Goal: Find specific page/section: Find specific page/section

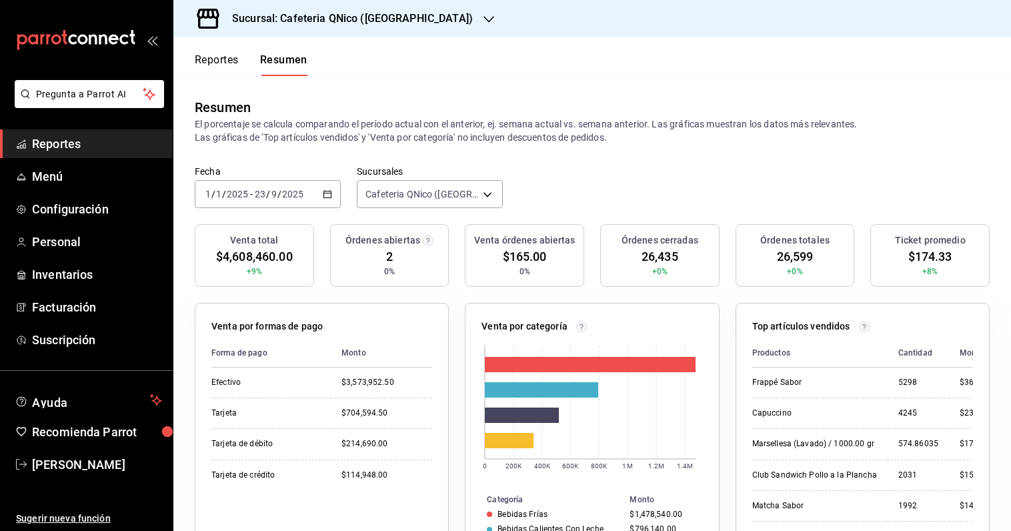
click at [201, 58] on button "Reportes" at bounding box center [217, 64] width 44 height 23
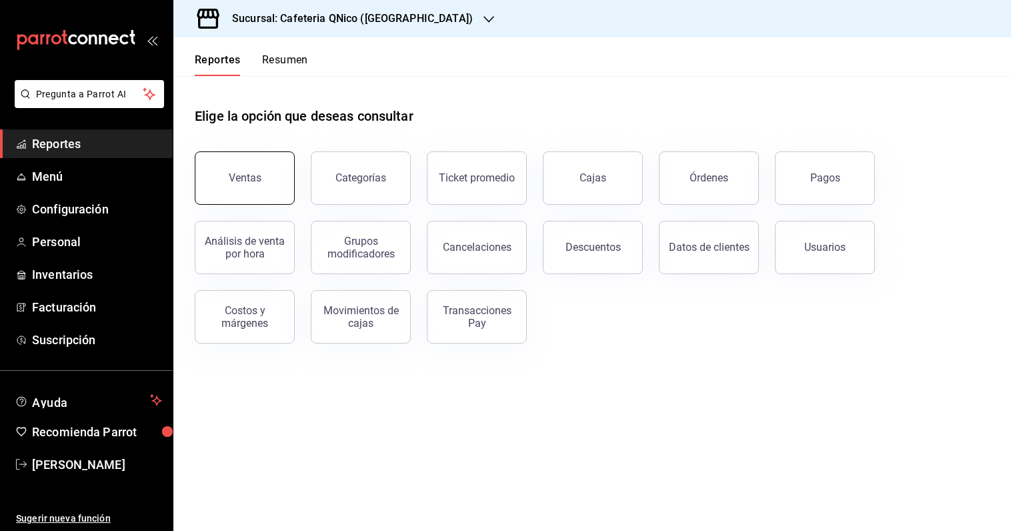
click at [241, 174] on div "Ventas" at bounding box center [245, 177] width 33 height 13
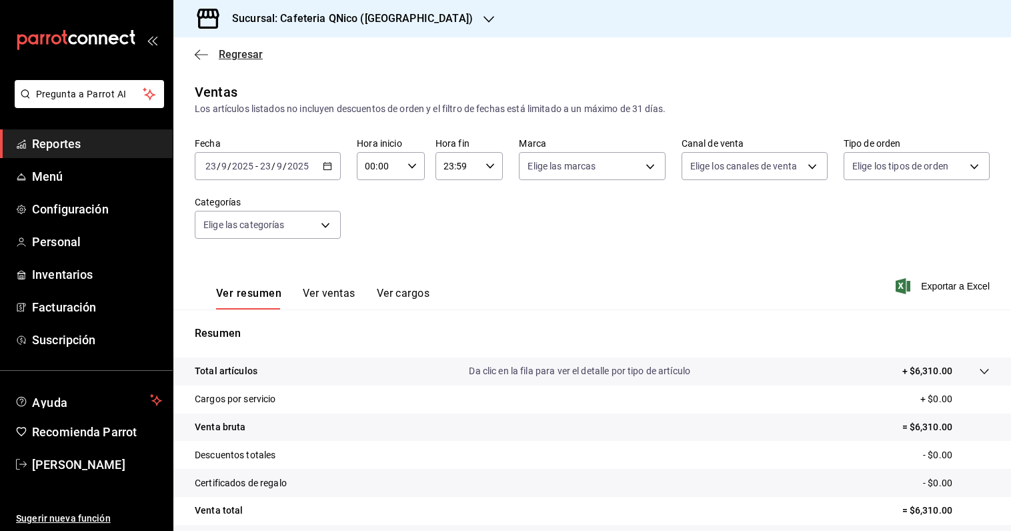
click at [247, 56] on span "Regresar" at bounding box center [241, 54] width 44 height 13
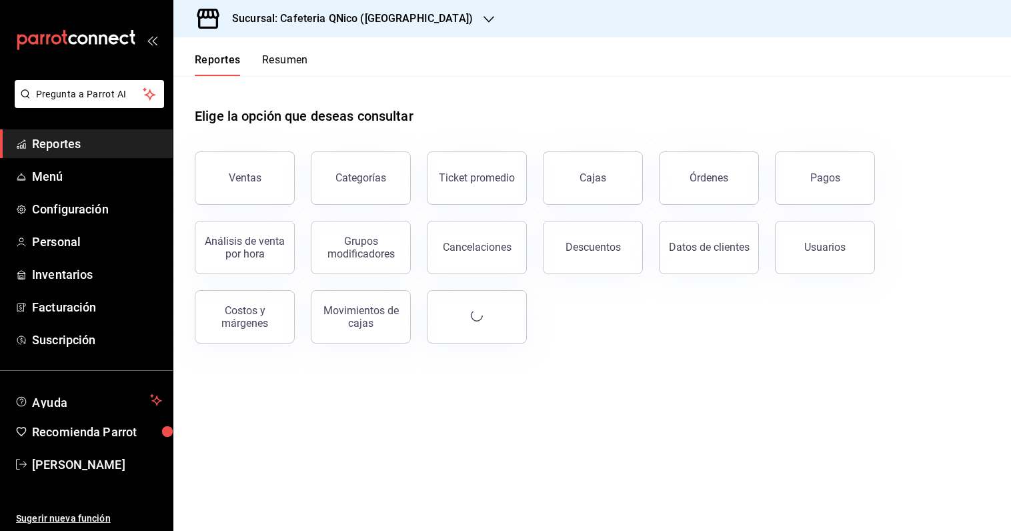
click at [279, 58] on button "Resumen" at bounding box center [285, 64] width 46 height 23
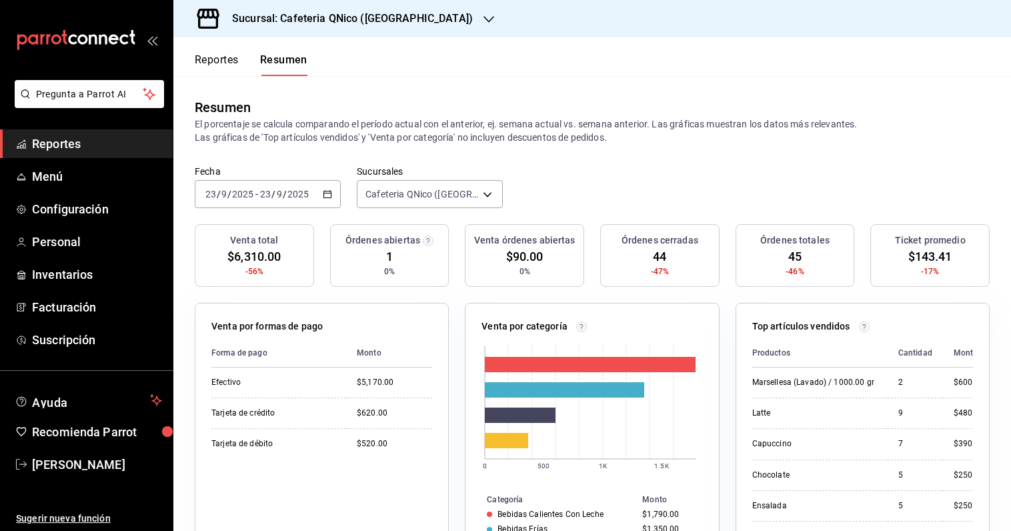
click at [71, 148] on span "Reportes" at bounding box center [97, 144] width 130 height 18
